Goal: Check status

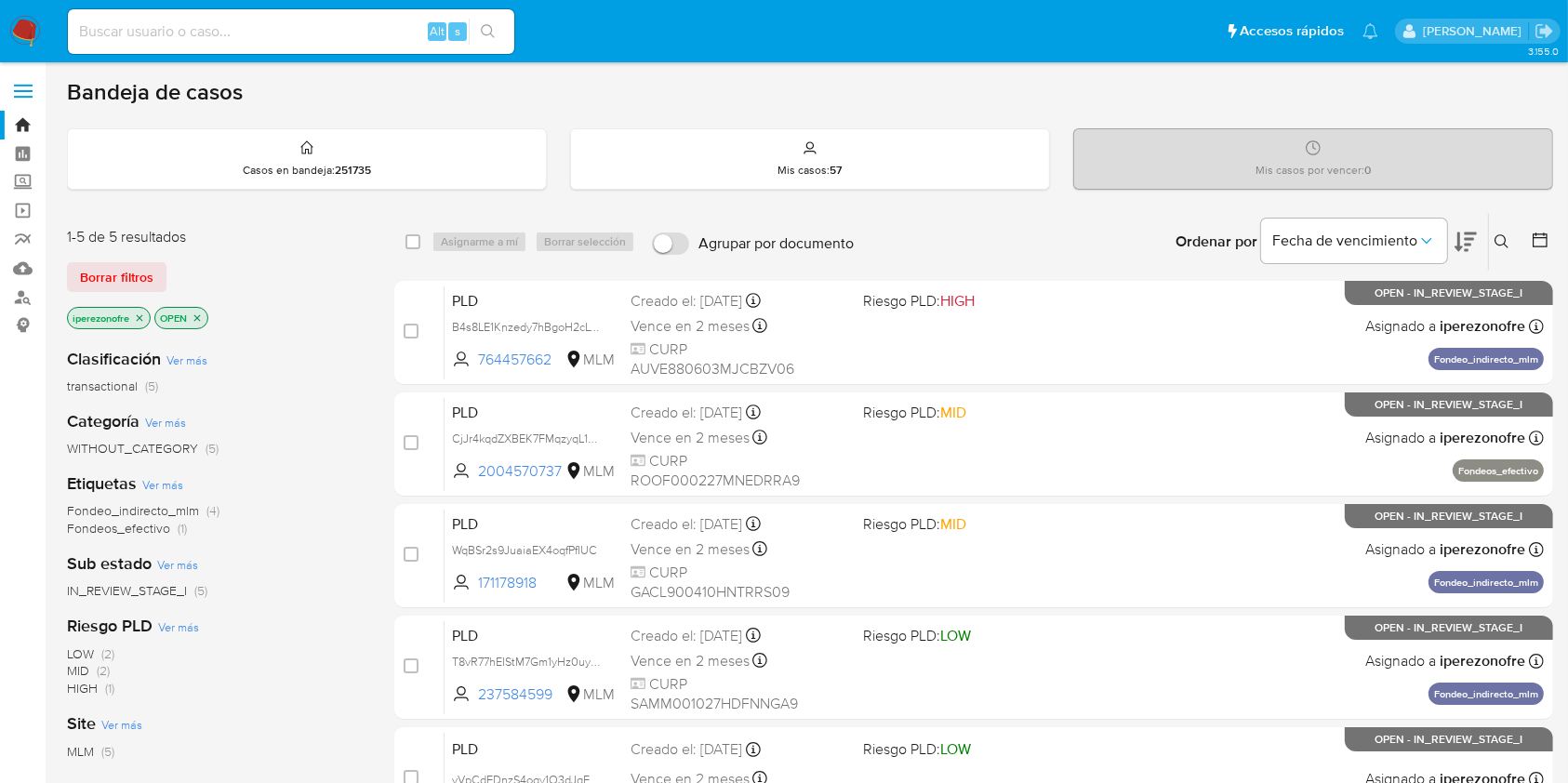
click at [314, 33] on input at bounding box center [291, 32] width 447 height 24
paste input "158688643"
type input "158688643"
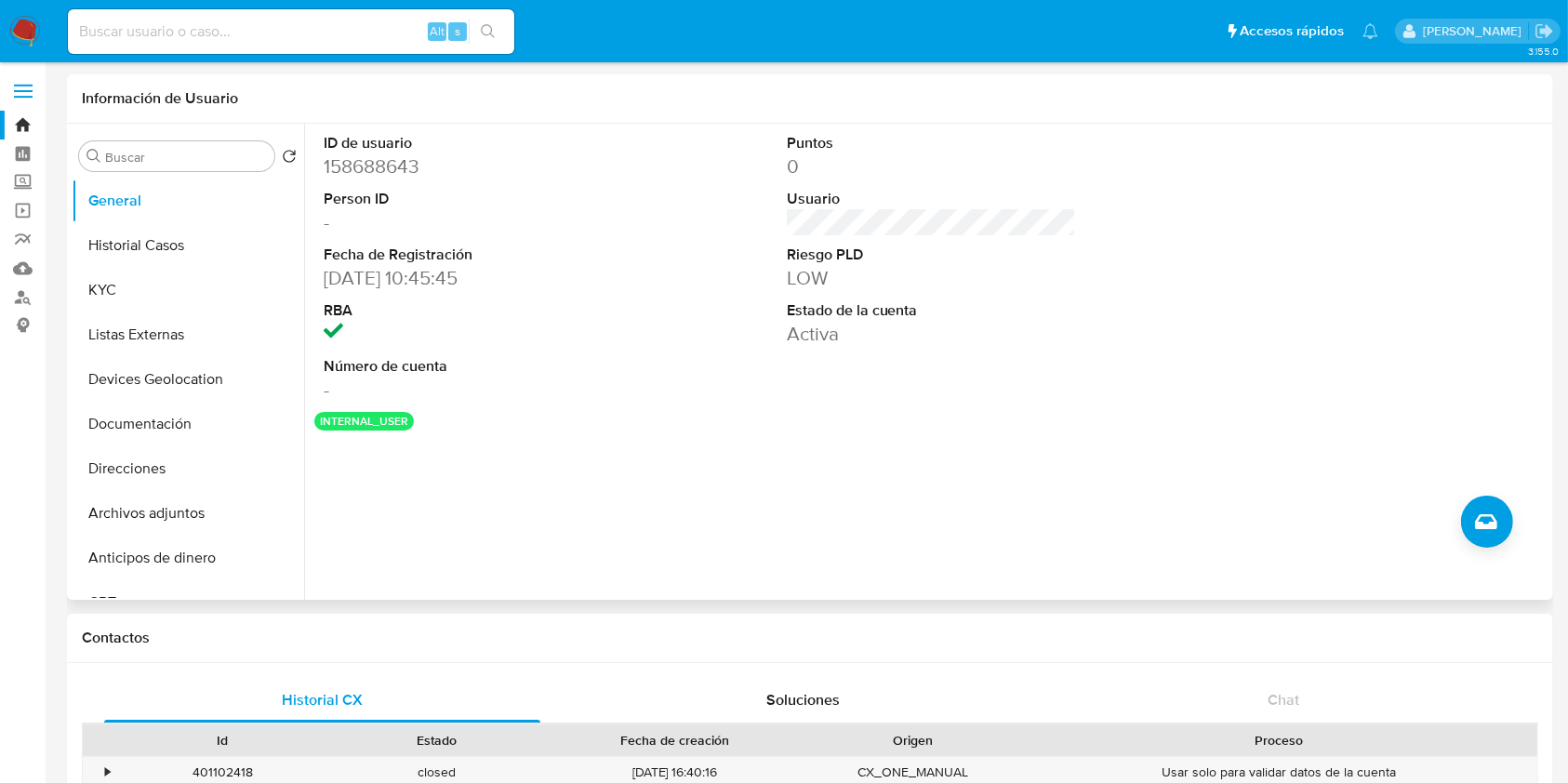
select select "10"
click at [137, 244] on button "Historial Casos" at bounding box center [180, 245] width 217 height 45
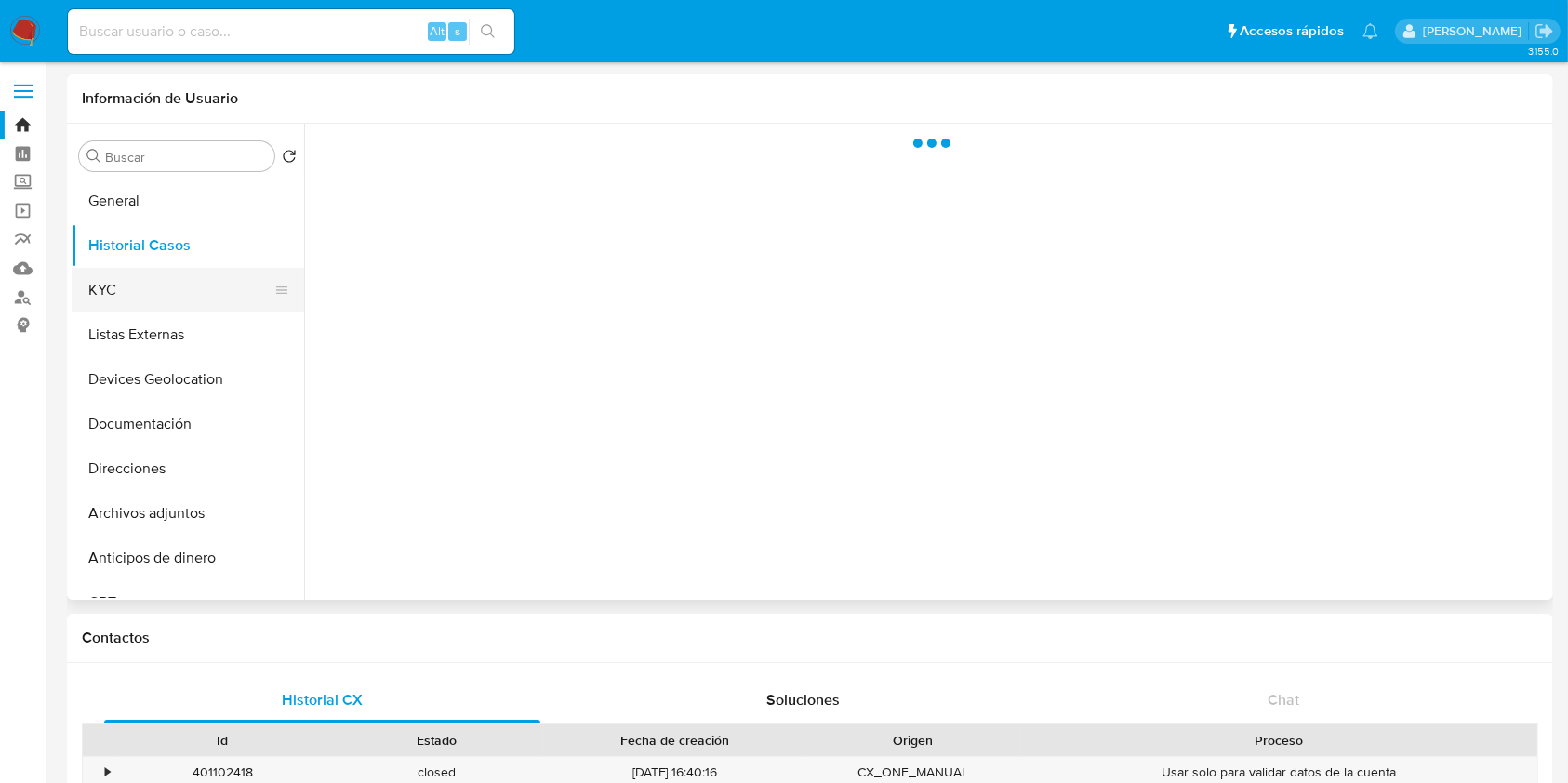
click at [136, 278] on button "KYC" at bounding box center [180, 290] width 217 height 45
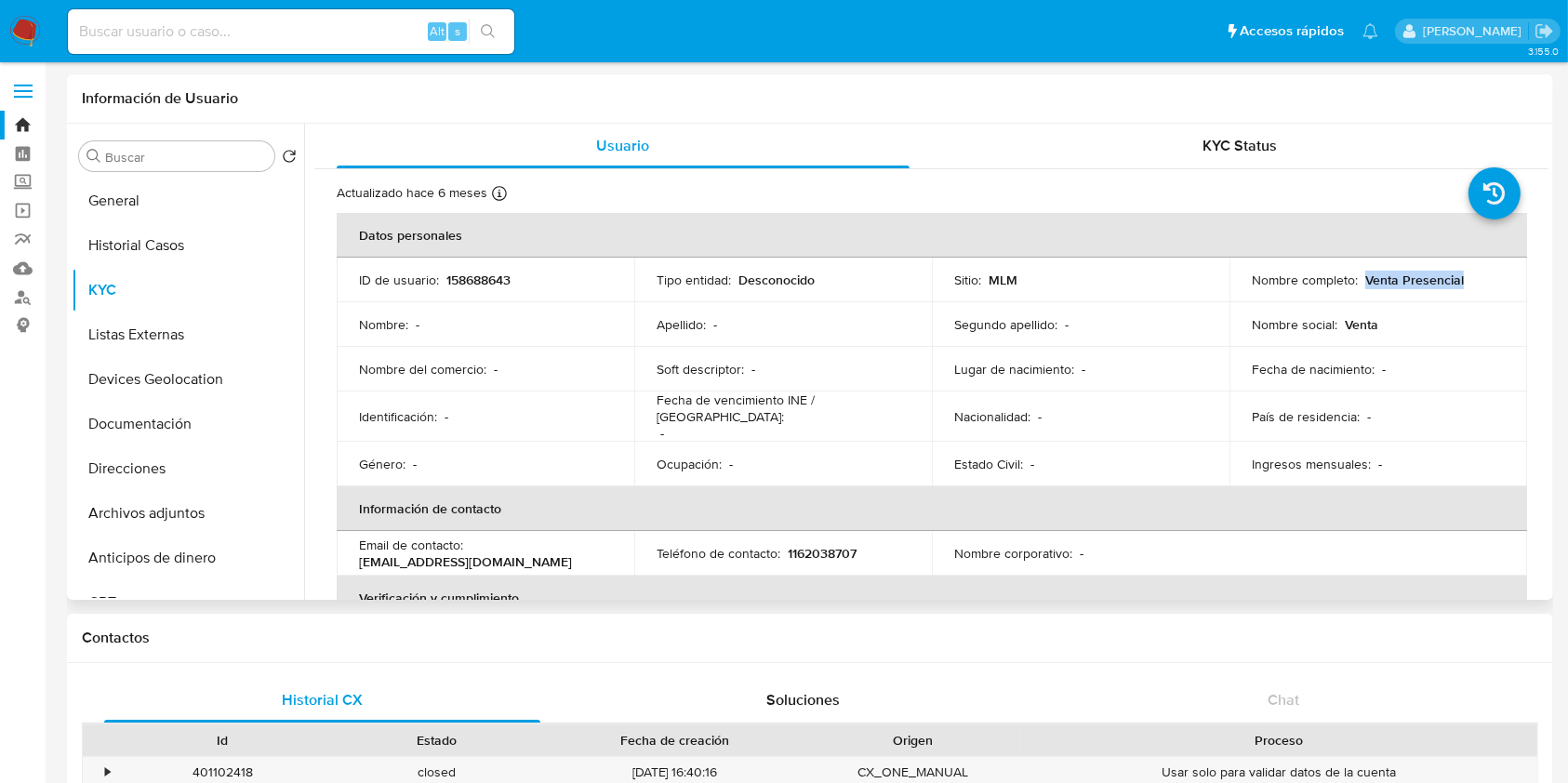
drag, startPoint x: 1462, startPoint y: 282, endPoint x: 1361, endPoint y: 279, distance: 101.0
click at [1361, 279] on div "Nombre completo : Venta Presencial" at bounding box center [1377, 280] width 253 height 17
copy p "Venta Presencial"
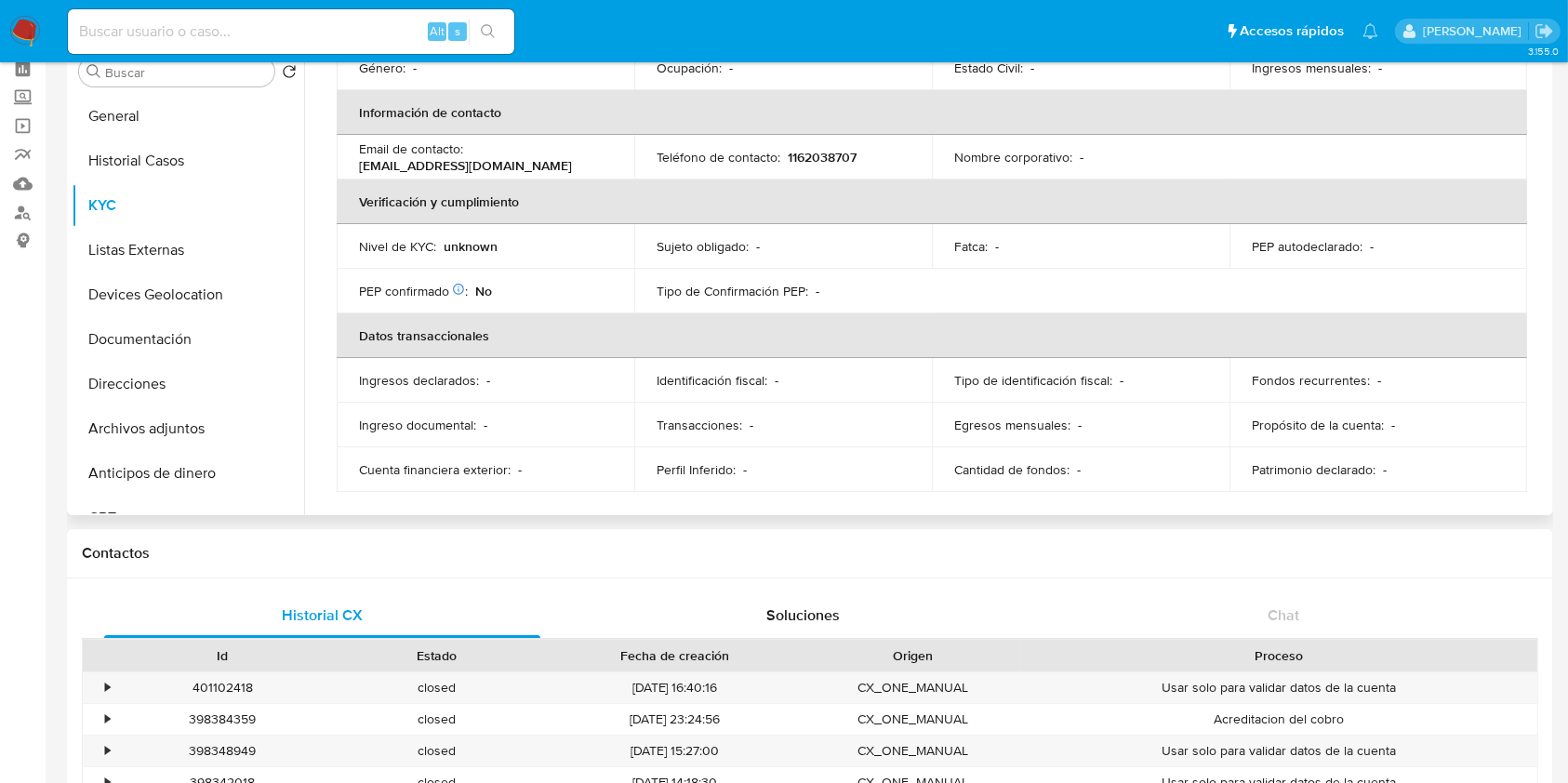
scroll to position [124, 0]
